Goal: Task Accomplishment & Management: Manage account settings

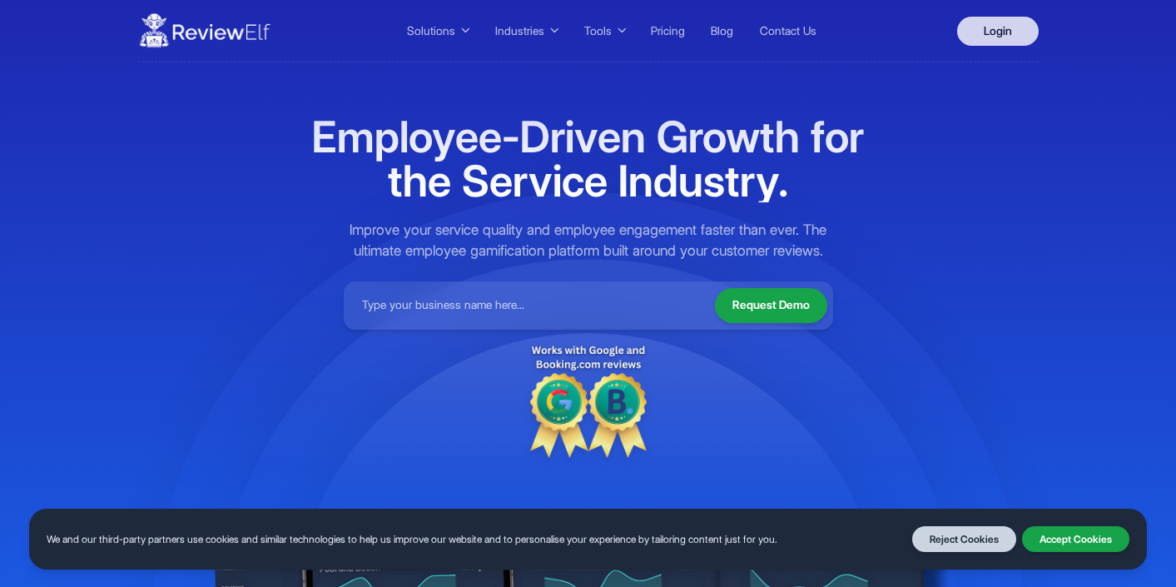
click at [988, 45] on link "Login" at bounding box center [998, 31] width 82 height 29
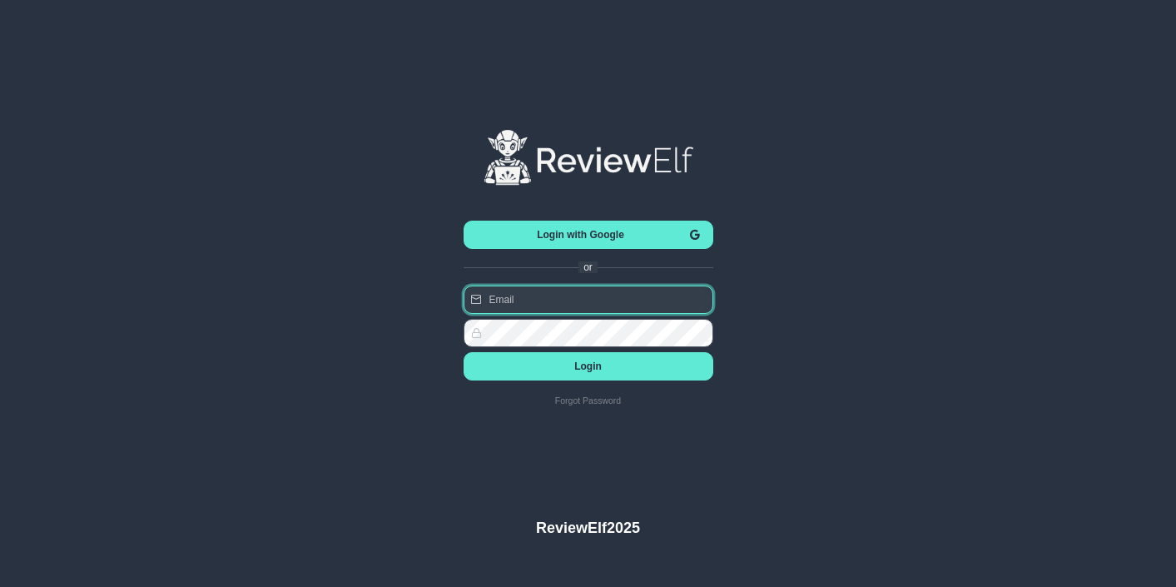
click at [630, 297] on input "text" at bounding box center [589, 299] width 250 height 28
click at [573, 296] on input "admin@reviewelf.com" at bounding box center [589, 299] width 250 height 28
type input "charles.johnson@reviewinsights.org"
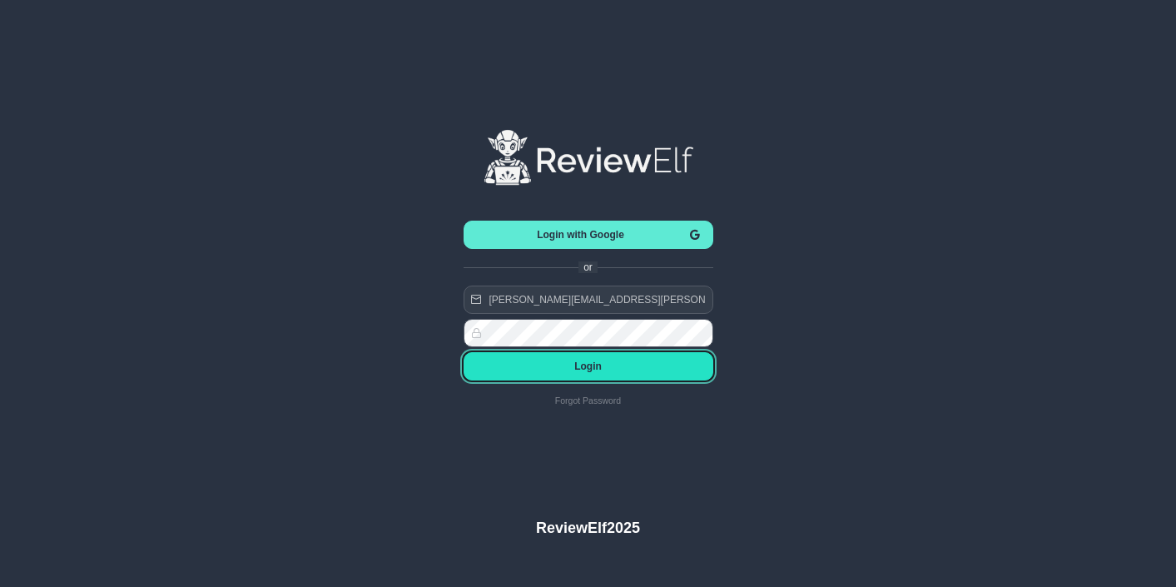
click at [637, 374] on button "Login" at bounding box center [589, 366] width 250 height 28
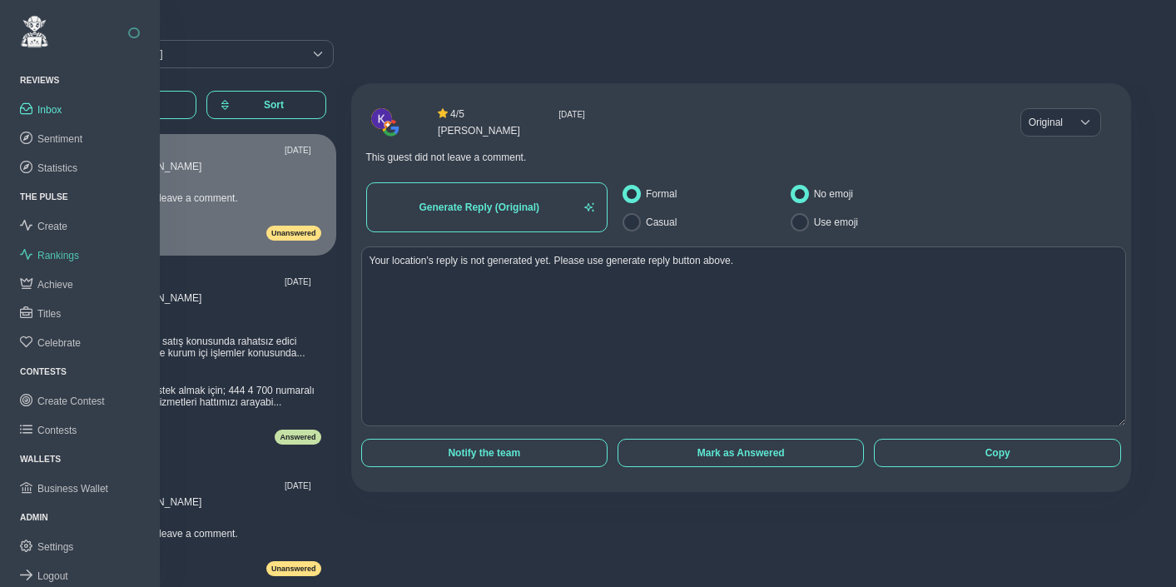
click at [62, 253] on span "Rankings" at bounding box center [58, 256] width 42 height 12
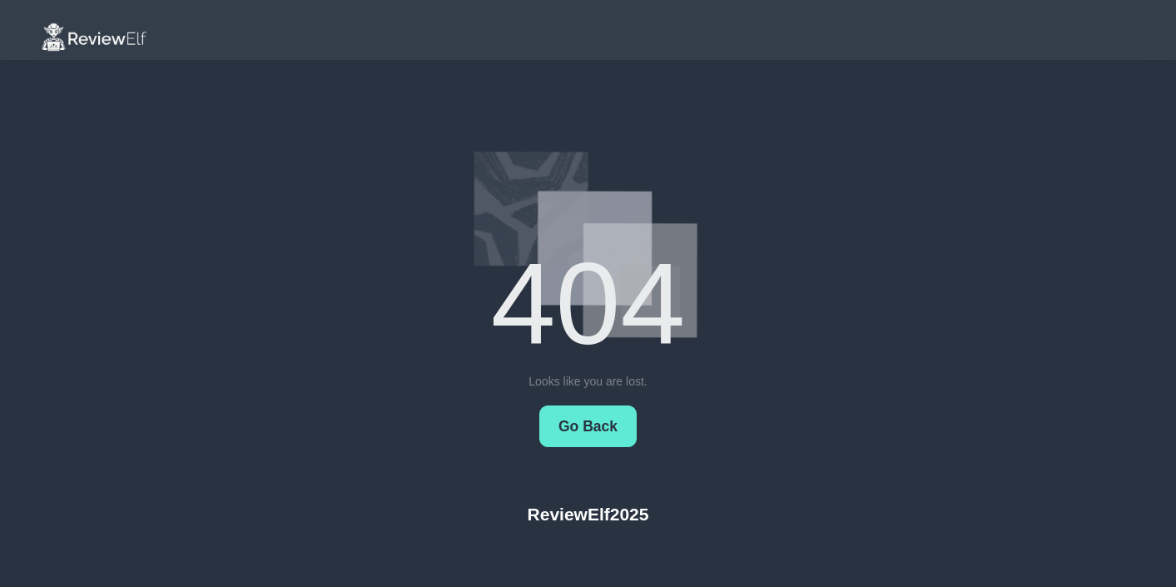
click at [79, 34] on img at bounding box center [94, 37] width 107 height 30
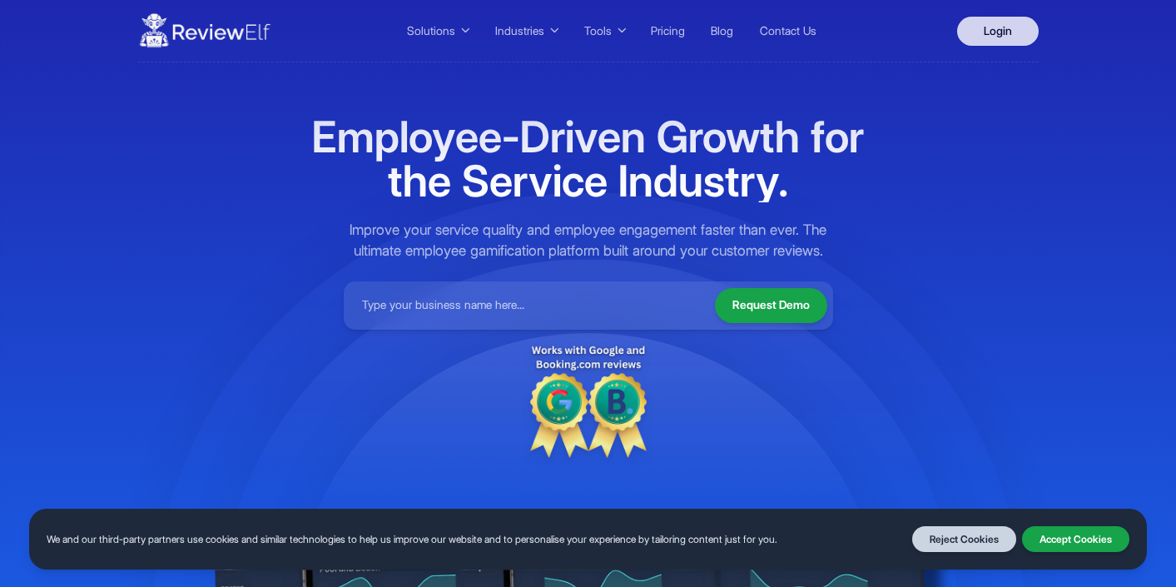
click at [1000, 32] on link "Login" at bounding box center [998, 31] width 82 height 29
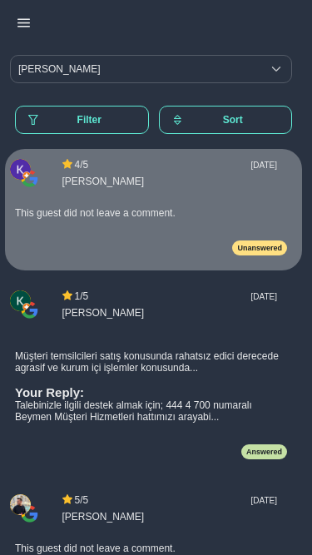
click at [23, 22] on icon "button" at bounding box center [23, 23] width 12 height 12
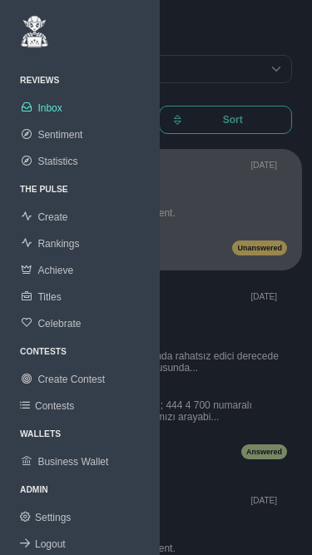
click at [190, 31] on div at bounding box center [156, 277] width 312 height 555
